Goal: Check status: Check status

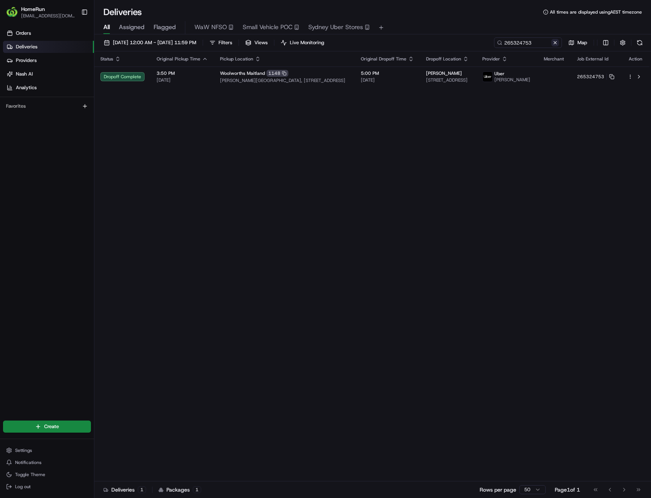
click at [554, 42] on button at bounding box center [556, 43] width 8 height 8
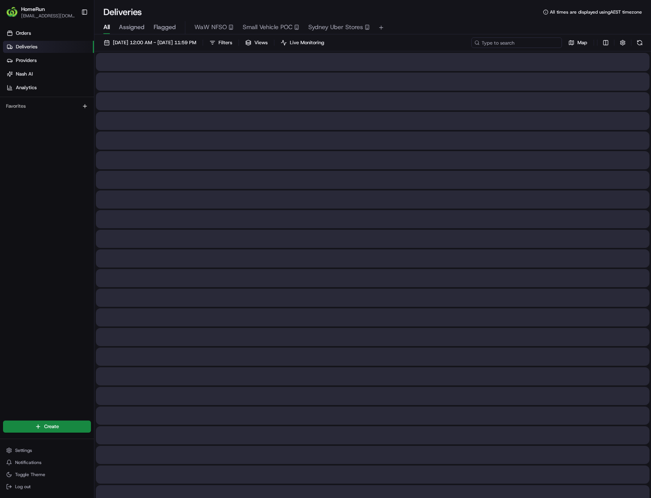
paste input "265073780"
click at [532, 43] on input at bounding box center [517, 42] width 91 height 11
click at [486, 45] on input "265073780" at bounding box center [517, 42] width 91 height 11
type input "265073780"
click at [151, 42] on span "18/08/2025 12:00 AM - 18/08/2025 11:59 PM" at bounding box center [154, 42] width 83 height 7
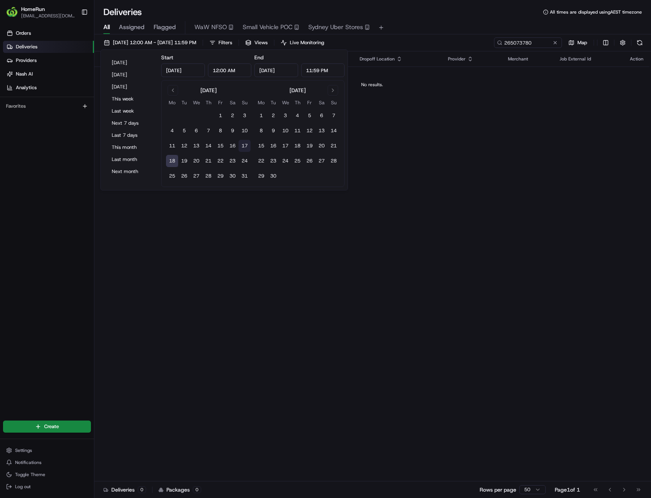
click at [242, 146] on button "17" at bounding box center [245, 146] width 12 height 12
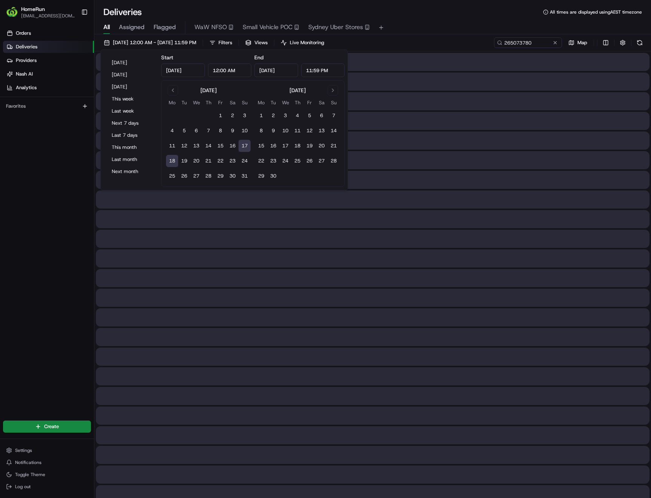
type input "Aug 17, 2025"
click at [242, 146] on button "17" at bounding box center [245, 146] width 12 height 12
type input "Aug 17, 2025"
click at [242, 146] on button "17" at bounding box center [245, 146] width 12 height 12
click at [429, 33] on div "All Assigned Flagged WaW NFSO Small Vehicle POC Sydney Uber Stores" at bounding box center [372, 27] width 557 height 13
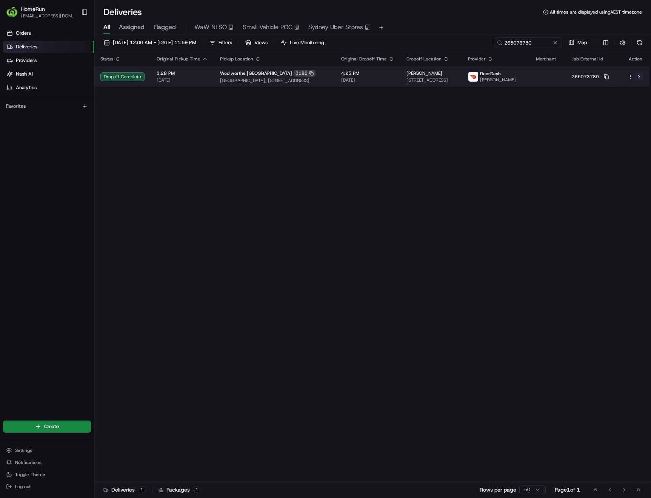
click at [639, 77] on button at bounding box center [639, 76] width 9 height 9
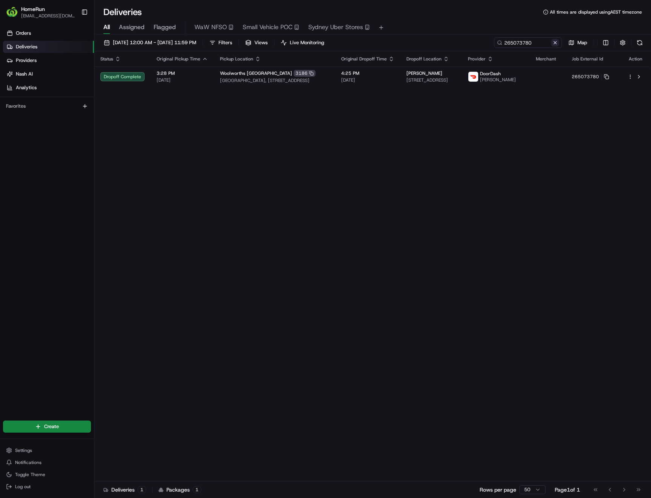
click at [556, 44] on button at bounding box center [556, 43] width 8 height 8
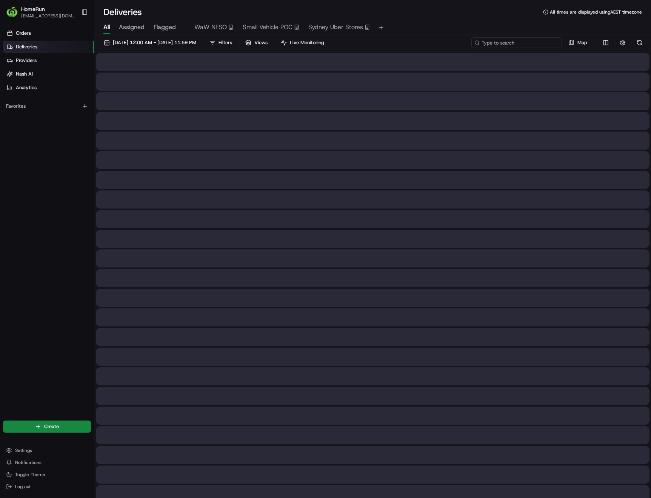
paste input "265183107"
click at [543, 43] on input at bounding box center [517, 42] width 91 height 11
type input "265183107"
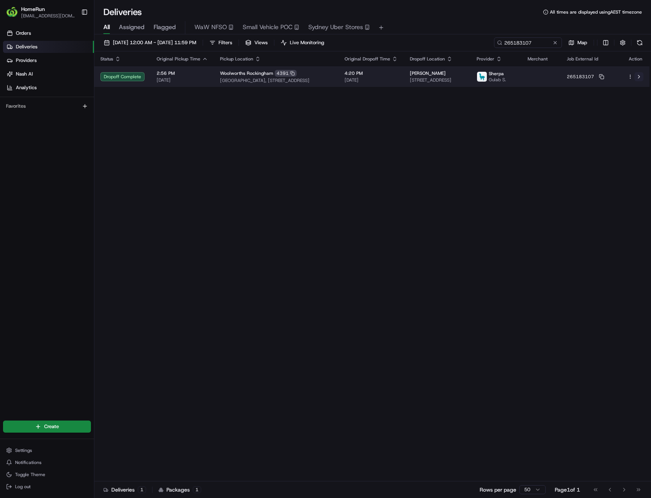
click at [639, 80] on button at bounding box center [639, 76] width 9 height 9
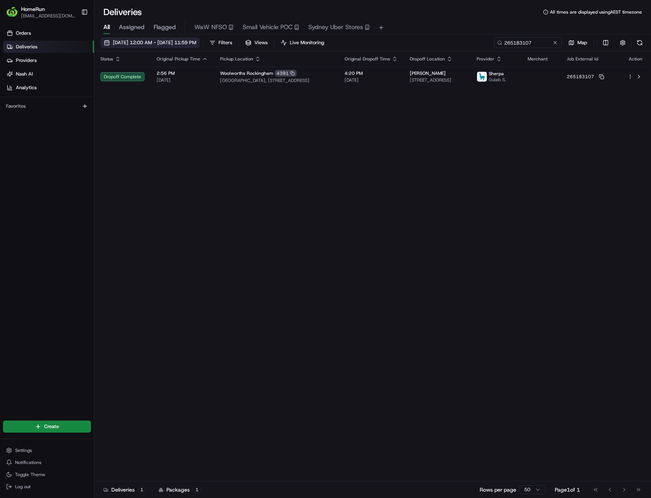
click at [147, 44] on span "17/08/2025 12:00 AM - 17/08/2025 11:59 PM" at bounding box center [154, 42] width 83 height 7
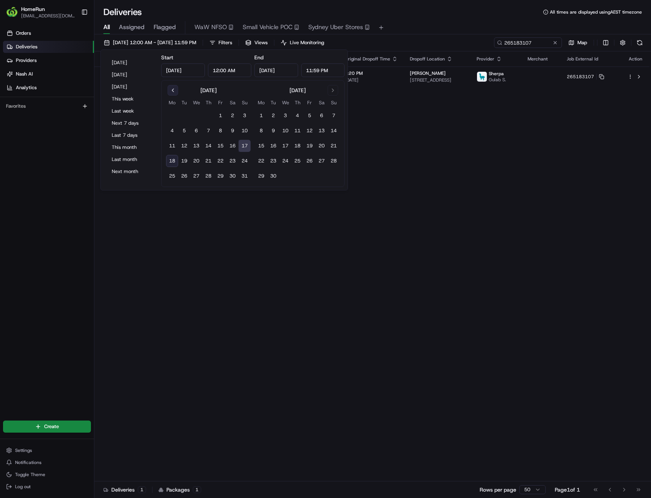
click at [173, 89] on button "Go to previous month" at bounding box center [173, 90] width 11 height 11
click at [232, 133] on button "7" at bounding box center [233, 131] width 12 height 12
type input "Jun 7, 2025"
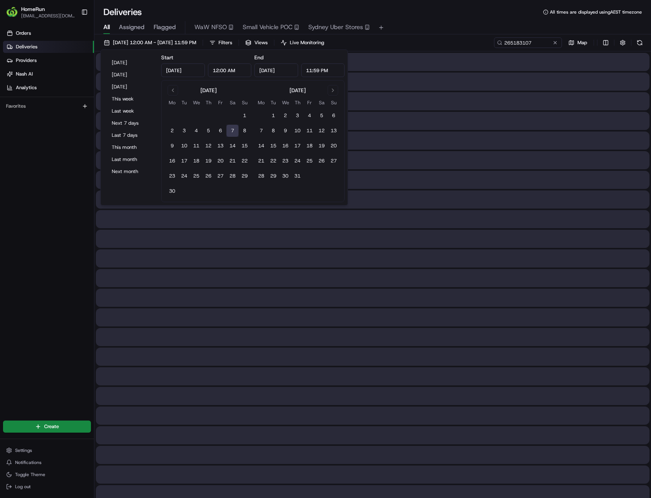
click at [232, 133] on button "7" at bounding box center [233, 131] width 12 height 12
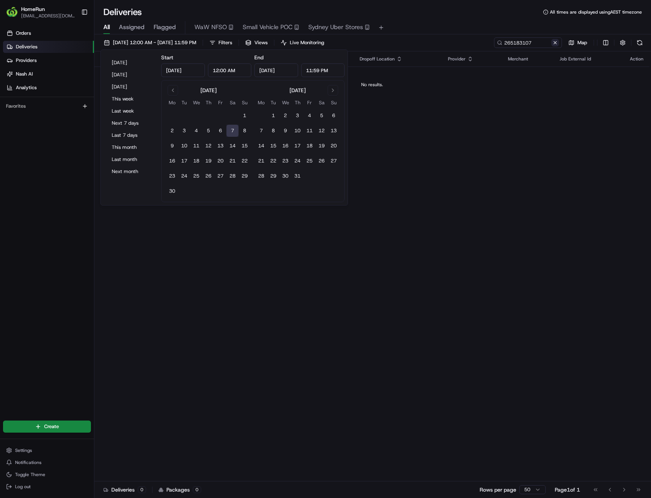
click at [553, 45] on button at bounding box center [556, 43] width 8 height 8
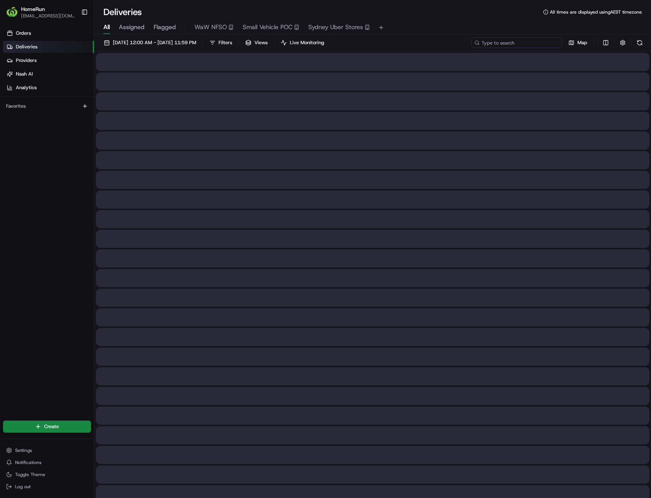
click at [526, 43] on input at bounding box center [517, 42] width 91 height 11
paste input "254762028"
type input "254762028"
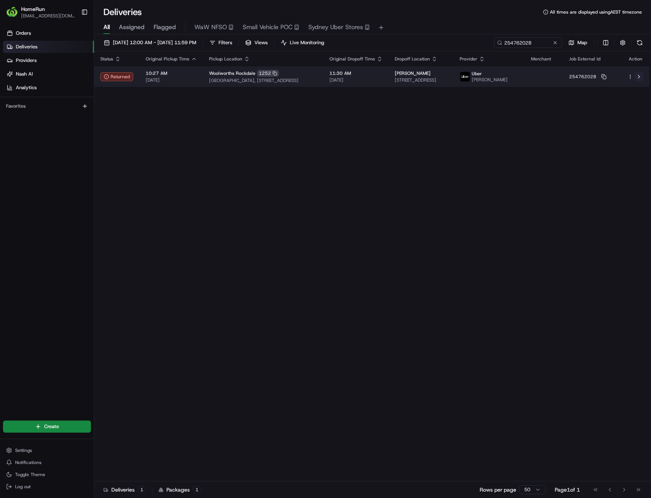
click at [638, 80] on button at bounding box center [639, 76] width 9 height 9
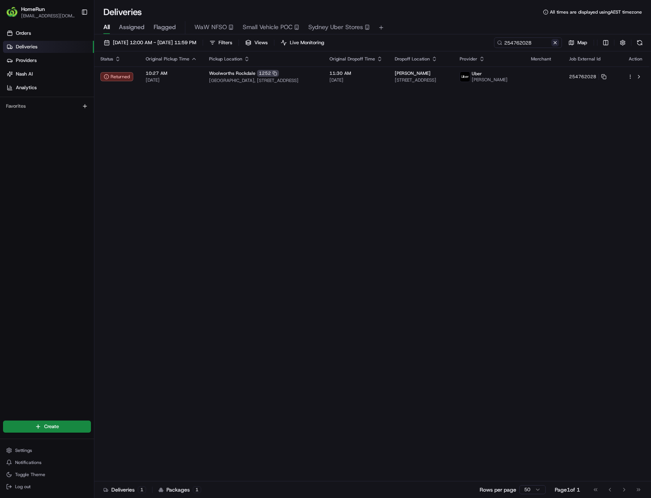
click at [557, 40] on button at bounding box center [556, 43] width 8 height 8
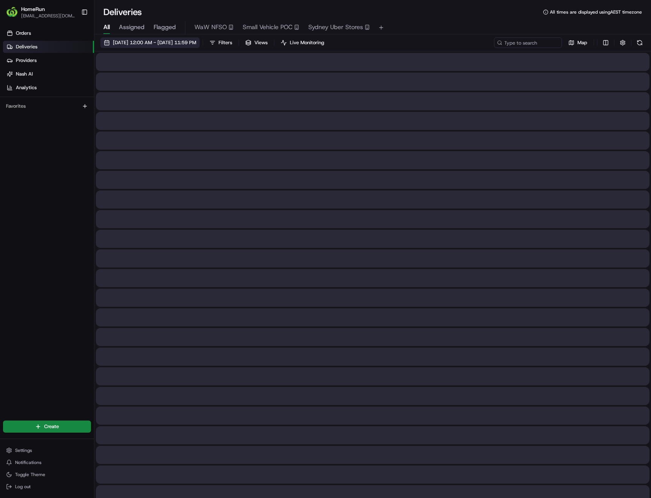
click at [181, 44] on span "07/06/2025 12:00 AM - 07/06/2025 11:59 PM" at bounding box center [154, 42] width 83 height 7
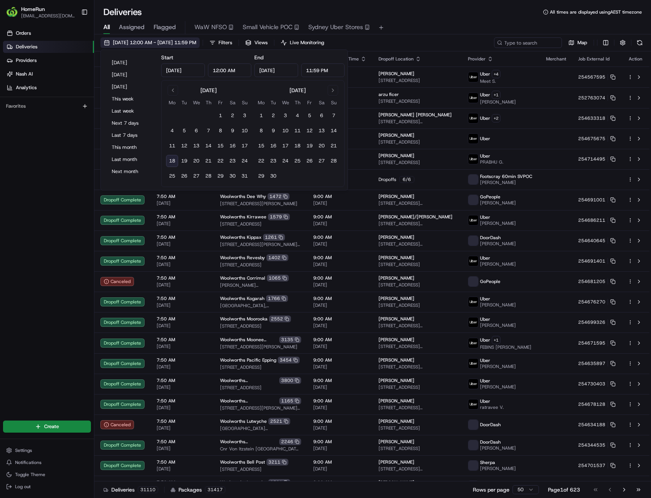
type input "Jun 7, 2025"
type input "12:00 AM"
type input "Jun 7, 2025"
type input "11:59 PM"
click at [173, 160] on button "18" at bounding box center [172, 161] width 12 height 12
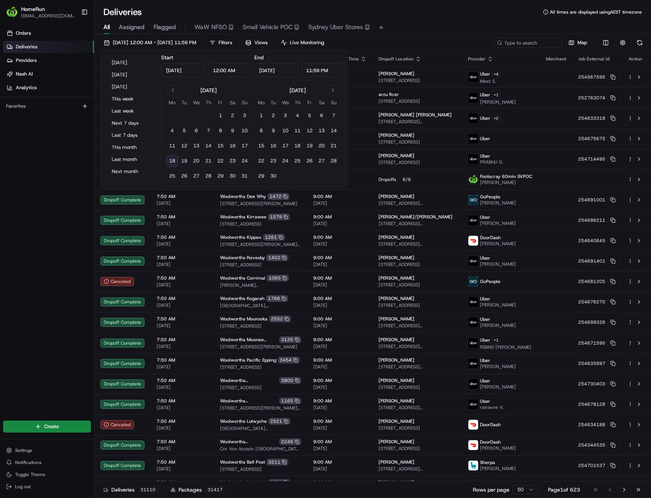
type input "Aug 18, 2025"
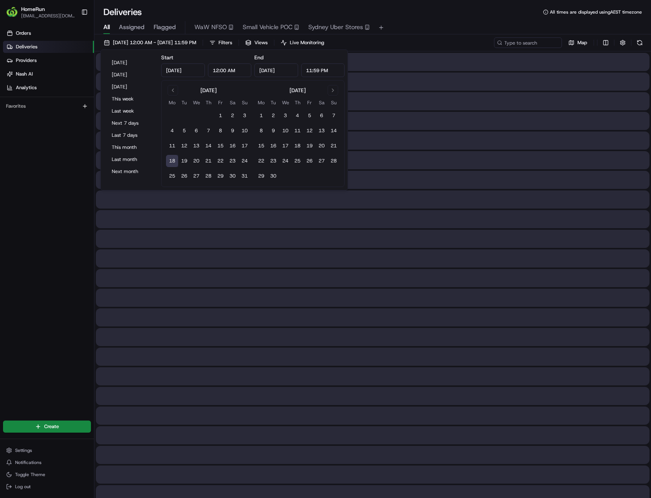
click at [173, 160] on button "18" at bounding box center [172, 161] width 12 height 12
click at [445, 11] on div "Deliveries All times are displayed using AEST timezone" at bounding box center [372, 12] width 557 height 12
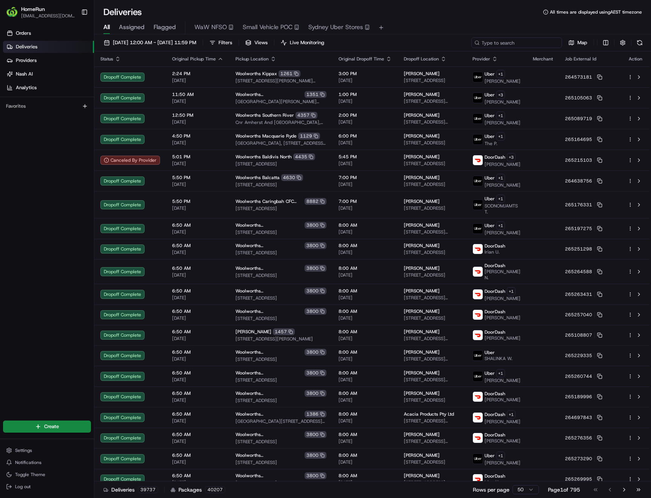
paste input "265330464"
click at [529, 43] on input at bounding box center [517, 42] width 91 height 11
type input "265330464"
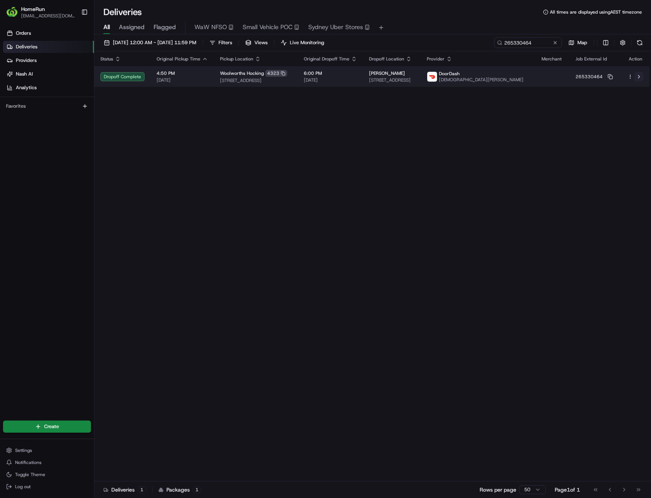
click at [637, 79] on button at bounding box center [639, 76] width 9 height 9
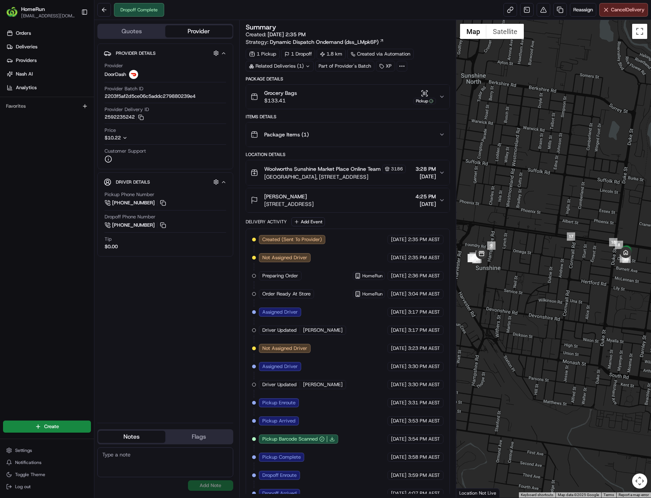
click at [310, 66] on div "Related Deliveries (1)" at bounding box center [280, 66] width 68 height 11
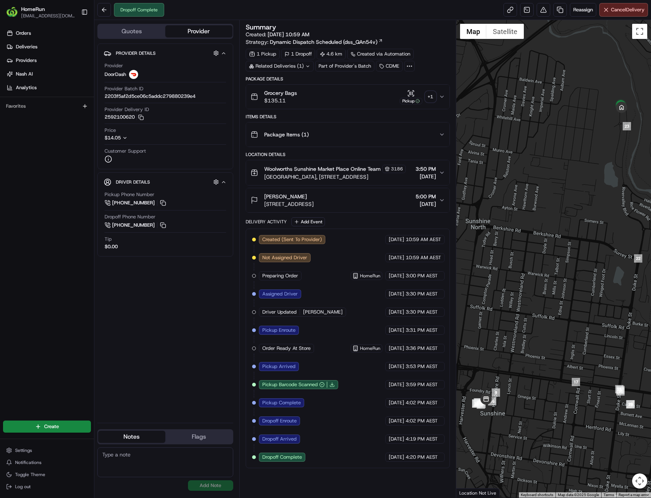
click at [431, 97] on div "+ 1" at bounding box center [430, 96] width 11 height 11
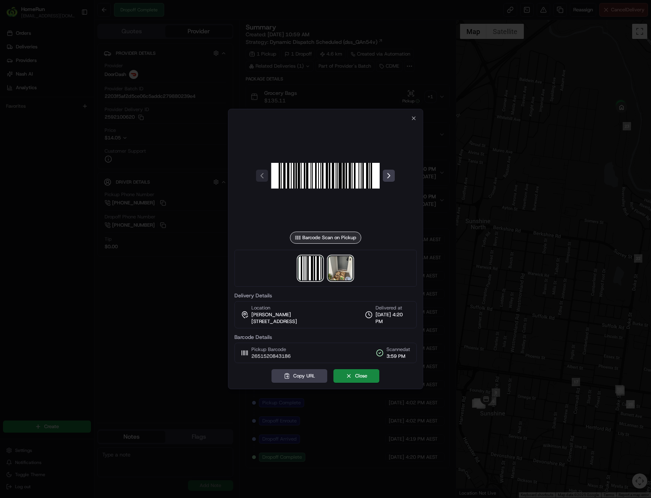
click at [347, 267] on img at bounding box center [341, 268] width 24 height 24
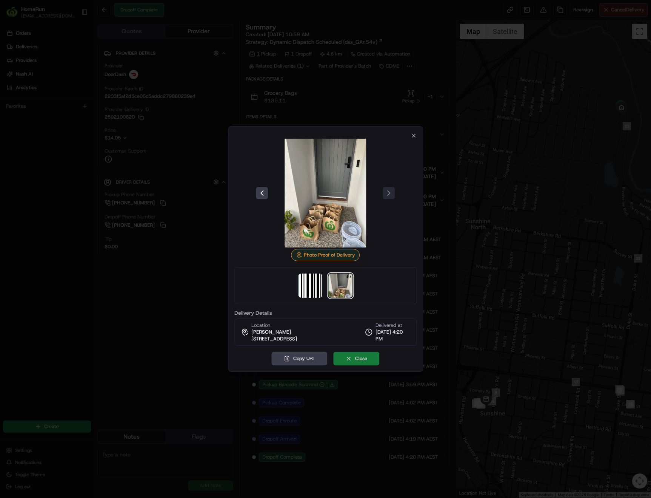
click at [356, 356] on button "Close" at bounding box center [357, 358] width 46 height 14
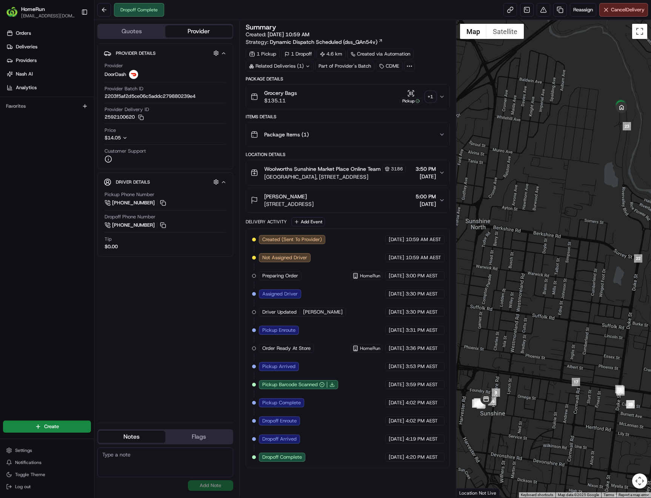
click at [310, 65] on div "Related Deliveries (1)" at bounding box center [280, 66] width 68 height 11
click at [384, 95] on div "Grocery Bags $135.11 Pickup + 1" at bounding box center [345, 96] width 188 height 15
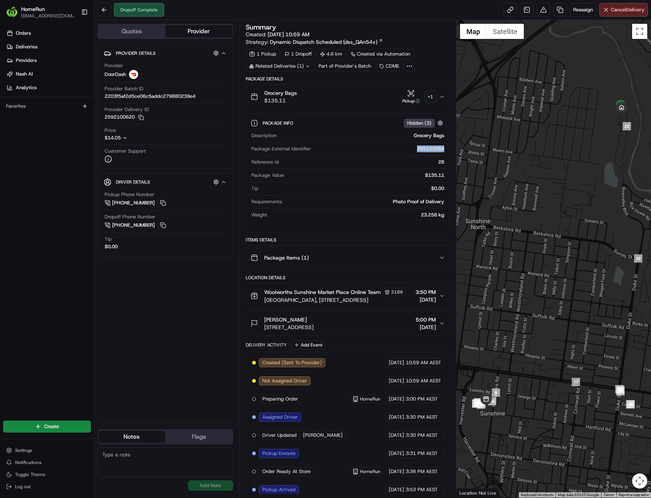
scroll to position [0, 2]
drag, startPoint x: 406, startPoint y: 150, endPoint x: 444, endPoint y: 148, distance: 38.5
click at [444, 148] on div "Package Info Hidden ( 3 ) Description Grocery Bags Package External Identifier …" at bounding box center [347, 167] width 203 height 117
copy div "265152084"
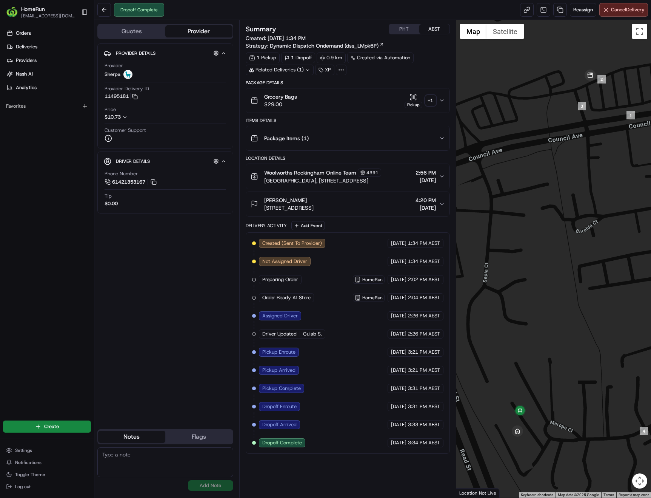
click at [430, 101] on div "+ 1" at bounding box center [430, 100] width 11 height 11
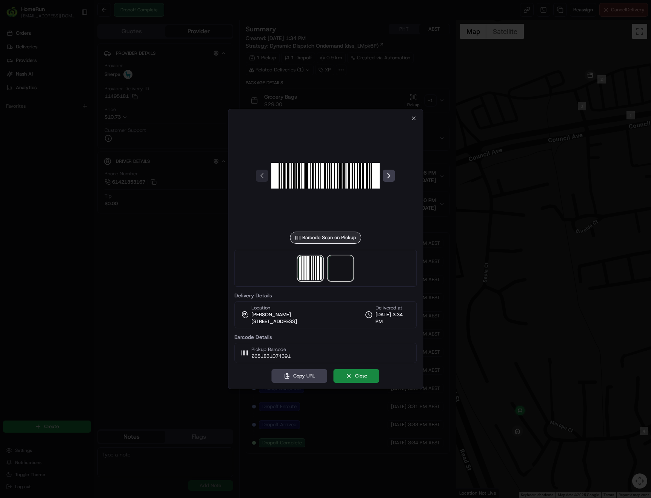
click at [345, 267] on span at bounding box center [341, 268] width 24 height 24
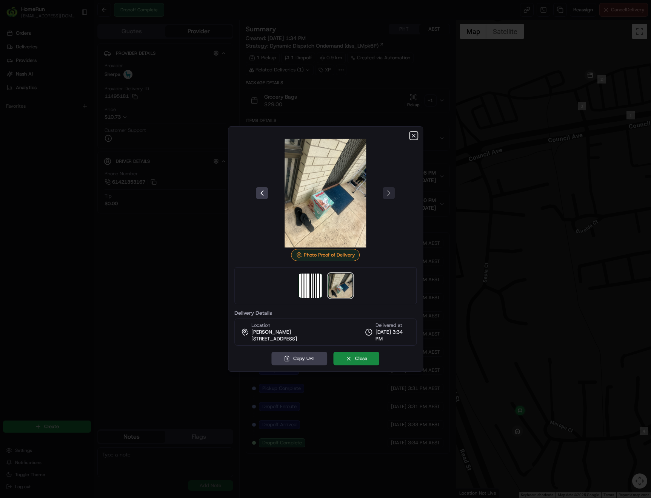
click at [412, 134] on icon "button" at bounding box center [414, 136] width 6 height 6
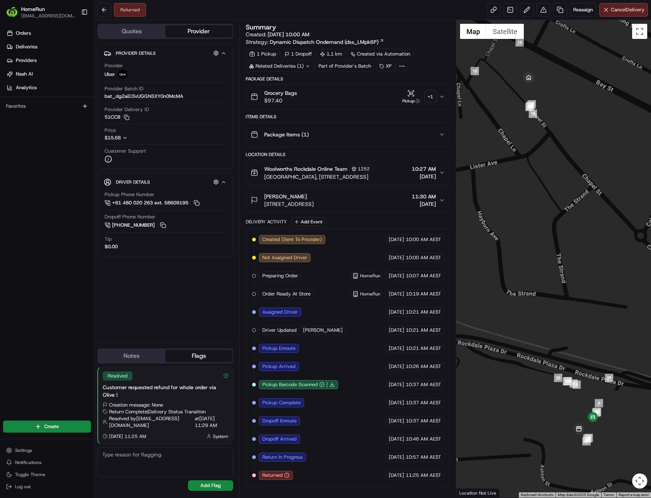
click at [429, 99] on div "+ 1" at bounding box center [430, 96] width 11 height 11
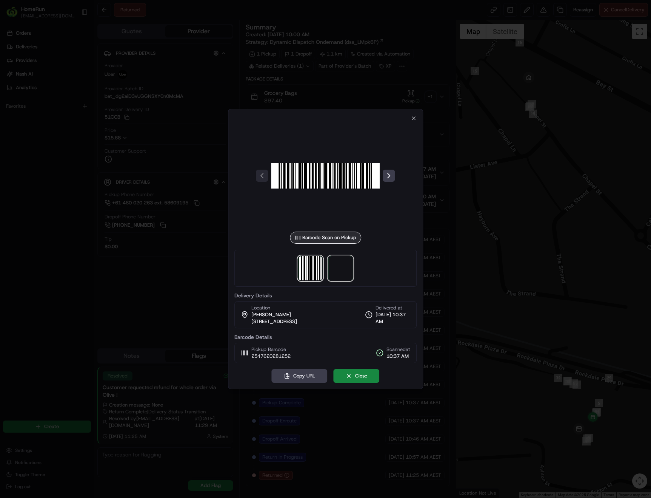
click at [336, 266] on span at bounding box center [341, 268] width 24 height 24
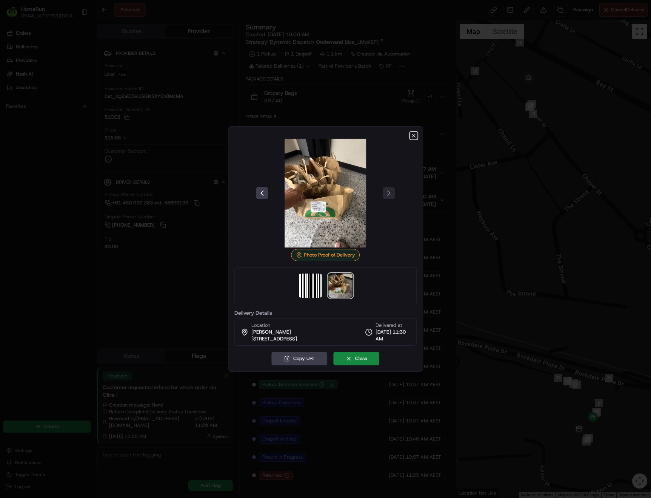
click at [415, 134] on icon "button" at bounding box center [413, 135] width 3 height 3
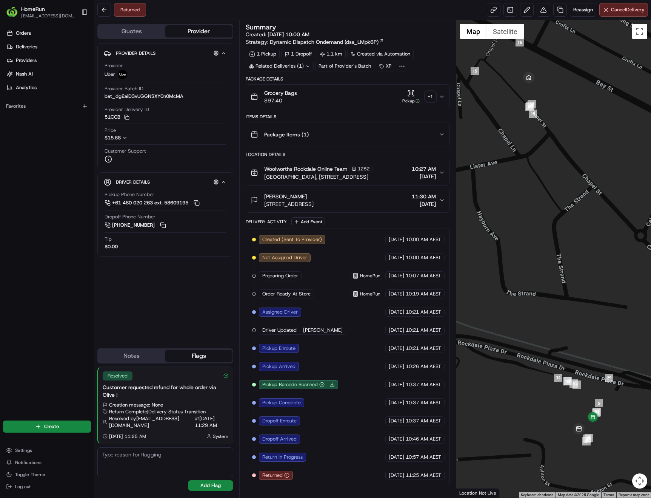
click at [289, 473] on icon "button" at bounding box center [286, 474] width 5 height 5
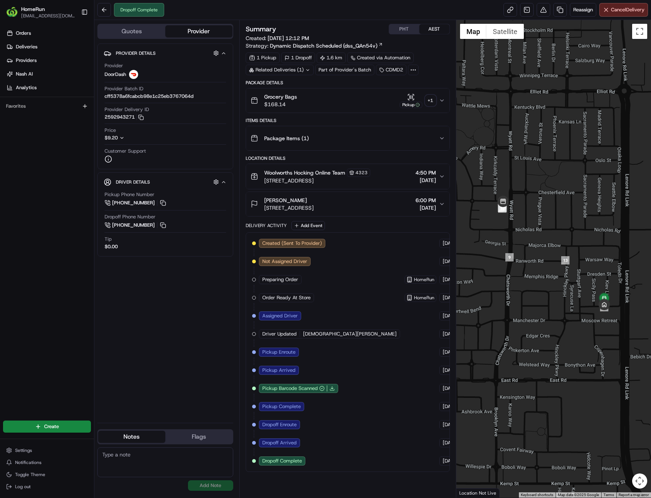
click at [431, 102] on div "+ 1" at bounding box center [430, 100] width 11 height 11
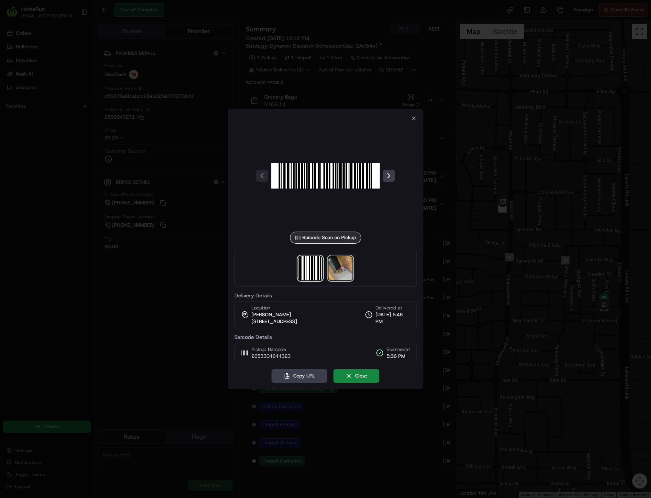
drag, startPoint x: 354, startPoint y: 269, endPoint x: 346, endPoint y: 271, distance: 8.1
click at [415, 120] on icon "button" at bounding box center [414, 118] width 6 height 6
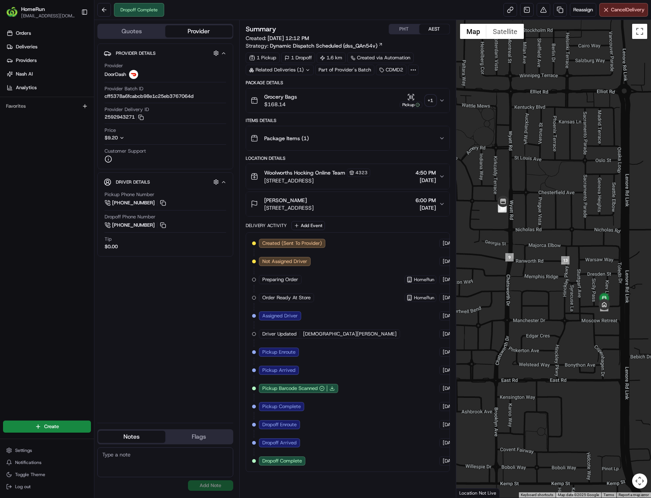
click at [309, 72] on icon at bounding box center [307, 70] width 5 height 5
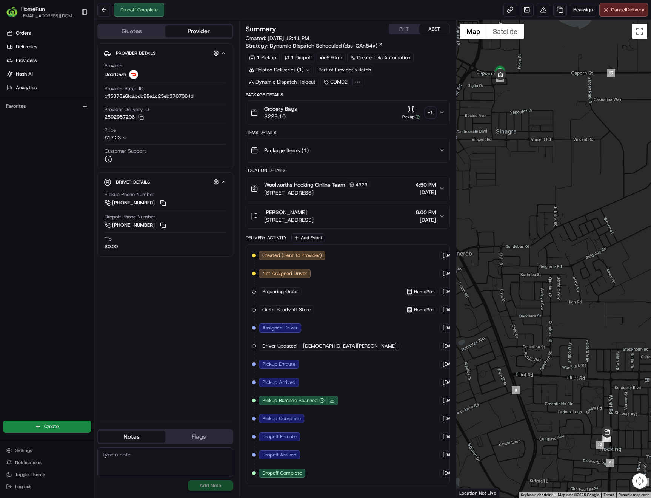
click at [442, 153] on icon "button" at bounding box center [442, 150] width 6 height 6
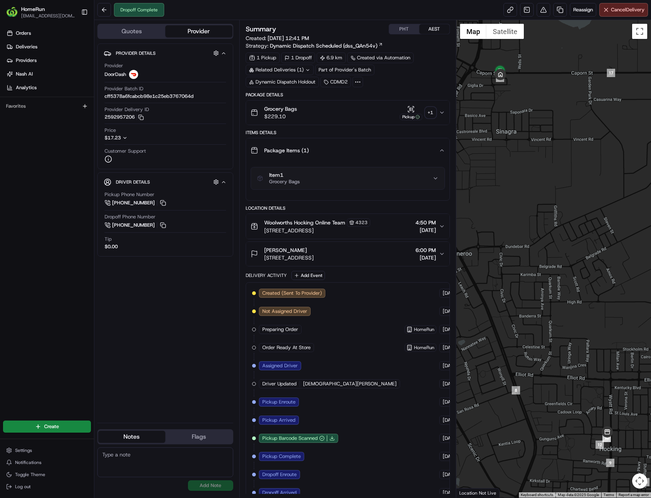
click at [440, 179] on button "Item 1 Grocery Bags" at bounding box center [348, 178] width 194 height 22
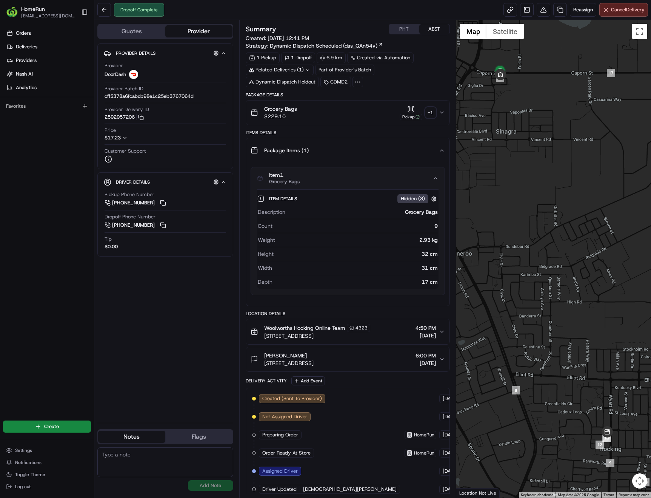
click at [431, 114] on div "+ 1" at bounding box center [430, 112] width 11 height 11
